Goal: Task Accomplishment & Management: Use online tool/utility

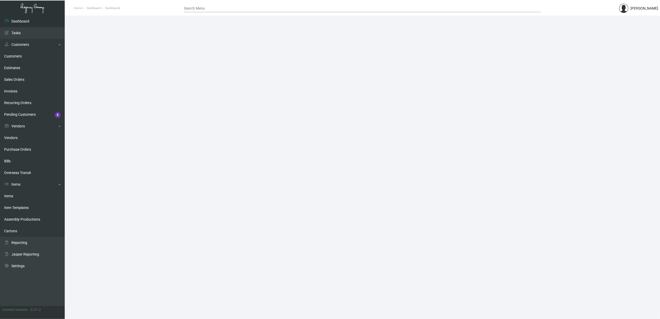
drag, startPoint x: 28, startPoint y: 193, endPoint x: 72, endPoint y: 177, distance: 46.5
click at [28, 193] on link "Items" at bounding box center [32, 196] width 65 height 12
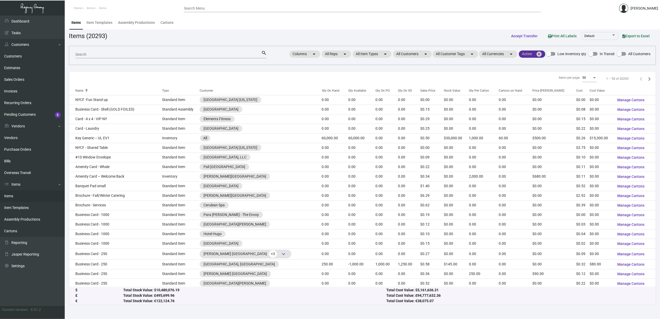
click at [541, 55] on mat-icon "cancel" at bounding box center [539, 54] width 6 height 6
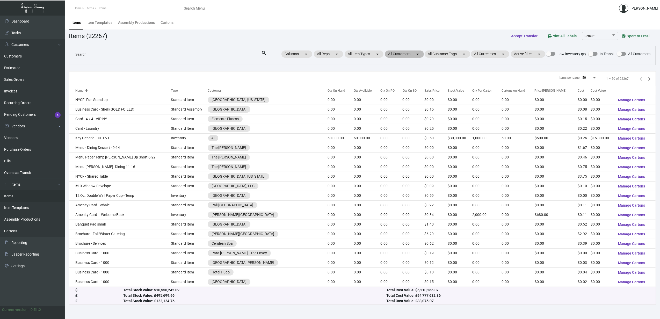
click at [404, 54] on mat-chip "All Customers arrow_drop_down" at bounding box center [404, 54] width 39 height 7
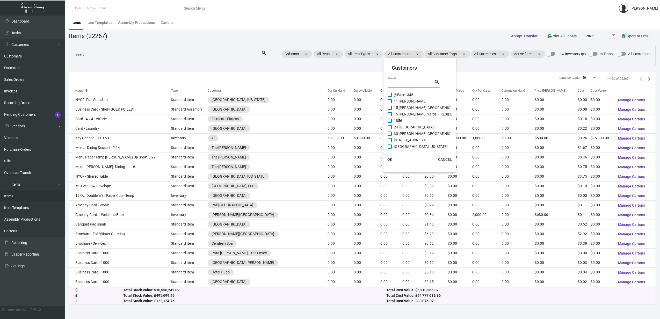
click at [413, 82] on input "Search" at bounding box center [411, 84] width 47 height 4
type input "jacks"
click at [413, 127] on span "The Lodge at [PERSON_NAME][GEOGRAPHIC_DATA]" at bounding box center [436, 127] width 84 height 6
click at [390, 129] on input "The Lodge at [PERSON_NAME][GEOGRAPHIC_DATA]" at bounding box center [390, 129] width 0 height 0
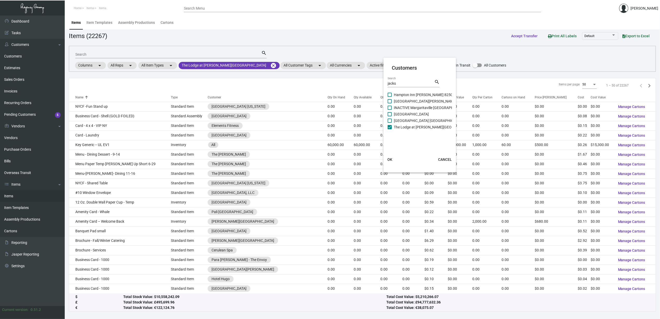
click at [413, 127] on span "The Lodge at [PERSON_NAME][GEOGRAPHIC_DATA]" at bounding box center [436, 127] width 84 height 6
click at [390, 129] on input "The Lodge at [PERSON_NAME][GEOGRAPHIC_DATA]" at bounding box center [390, 129] width 0 height 0
checkbox input "false"
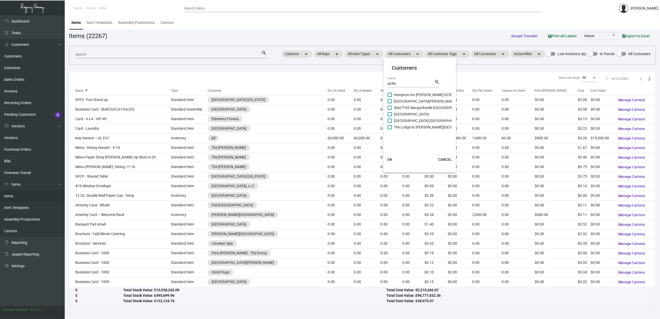
click at [419, 119] on span "[GEOGRAPHIC_DATA] [GEOGRAPHIC_DATA]" at bounding box center [429, 121] width 71 height 6
click at [390, 123] on input "[GEOGRAPHIC_DATA] [GEOGRAPHIC_DATA]" at bounding box center [390, 123] width 0 height 0
checkbox input "true"
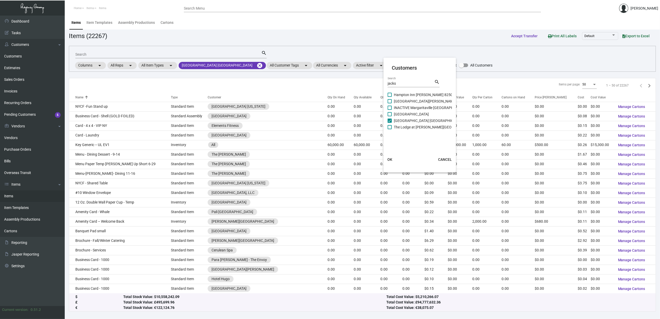
click at [390, 158] on span "OK" at bounding box center [390, 160] width 5 height 4
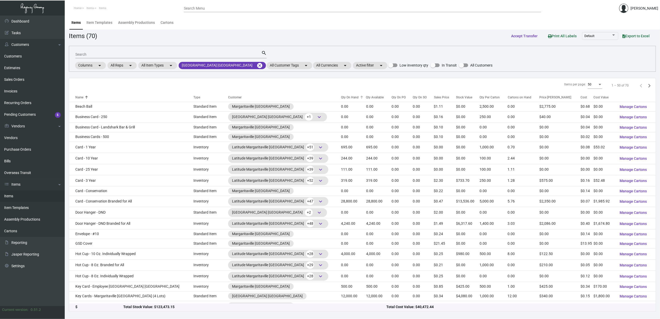
click at [341, 100] on div "Qty On Hand" at bounding box center [350, 97] width 18 height 5
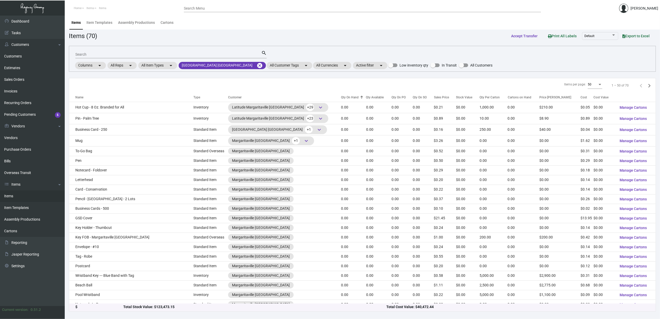
click at [341, 100] on div "Qty On Hand" at bounding box center [350, 97] width 18 height 5
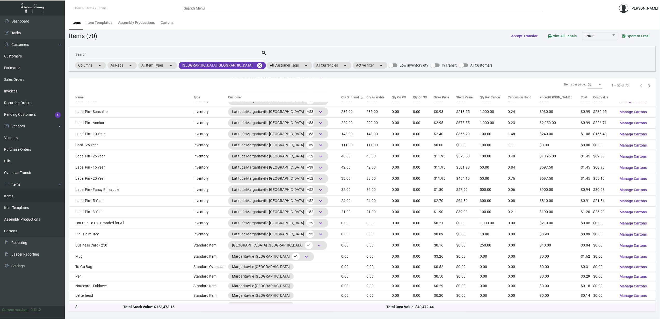
scroll to position [347, 0]
